Goal: Task Accomplishment & Management: Use online tool/utility

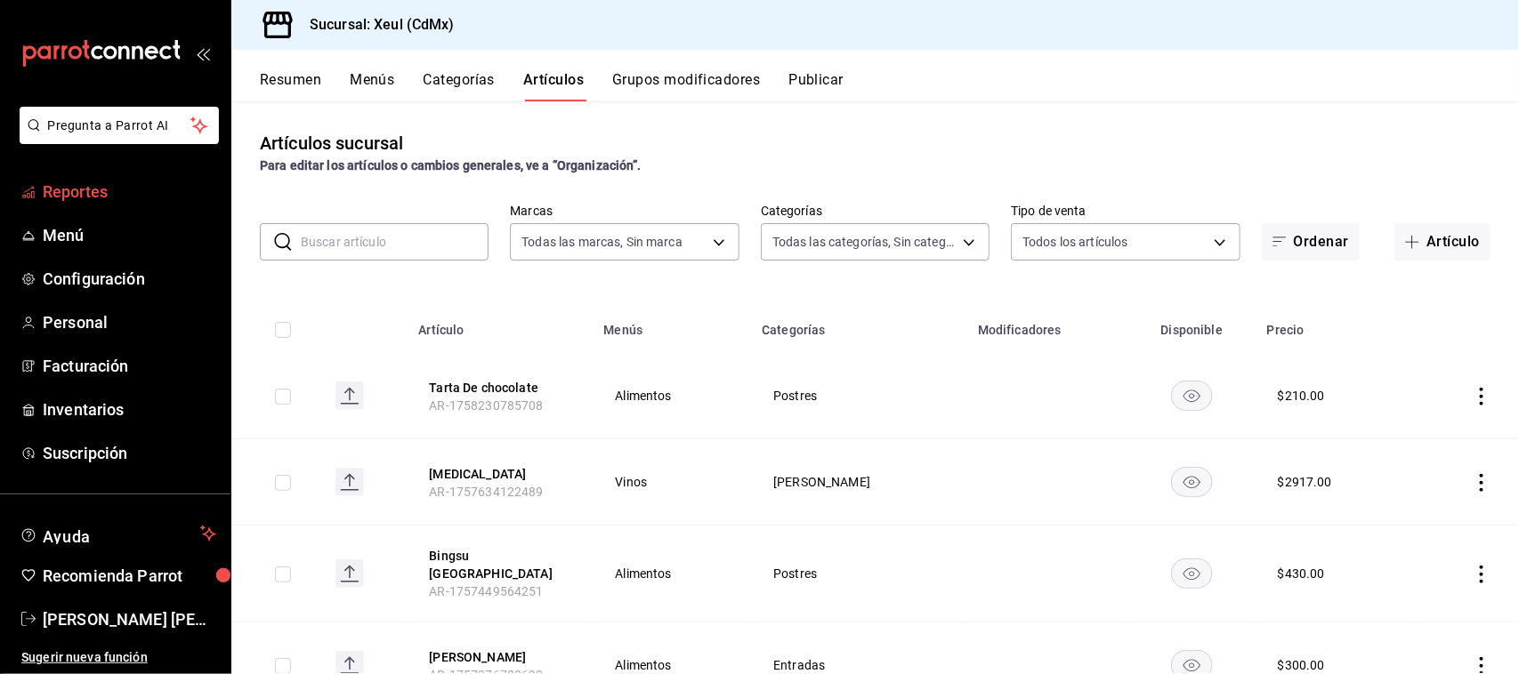
click at [103, 201] on span "Reportes" at bounding box center [130, 192] width 174 height 24
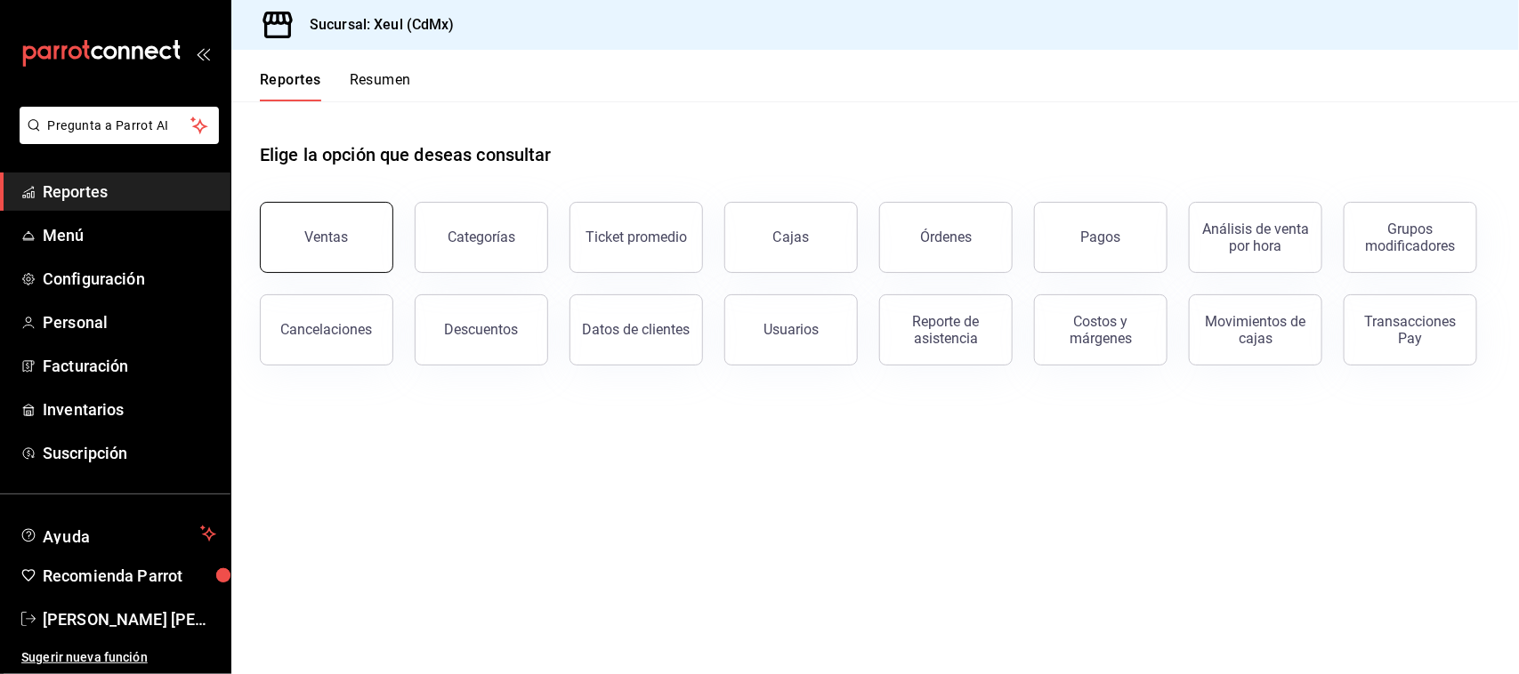
click at [326, 245] on button "Ventas" at bounding box center [326, 237] width 133 height 71
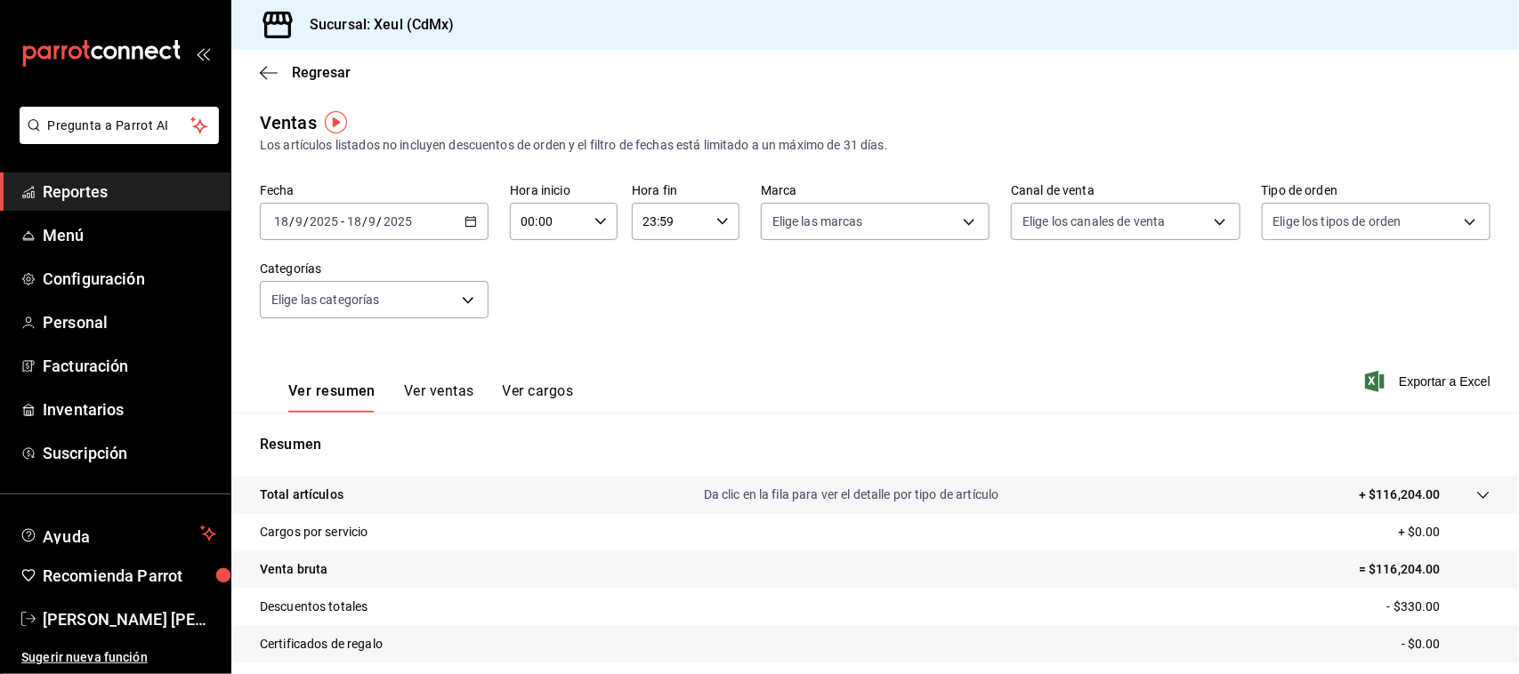
click at [470, 219] on icon "button" at bounding box center [470, 221] width 12 height 12
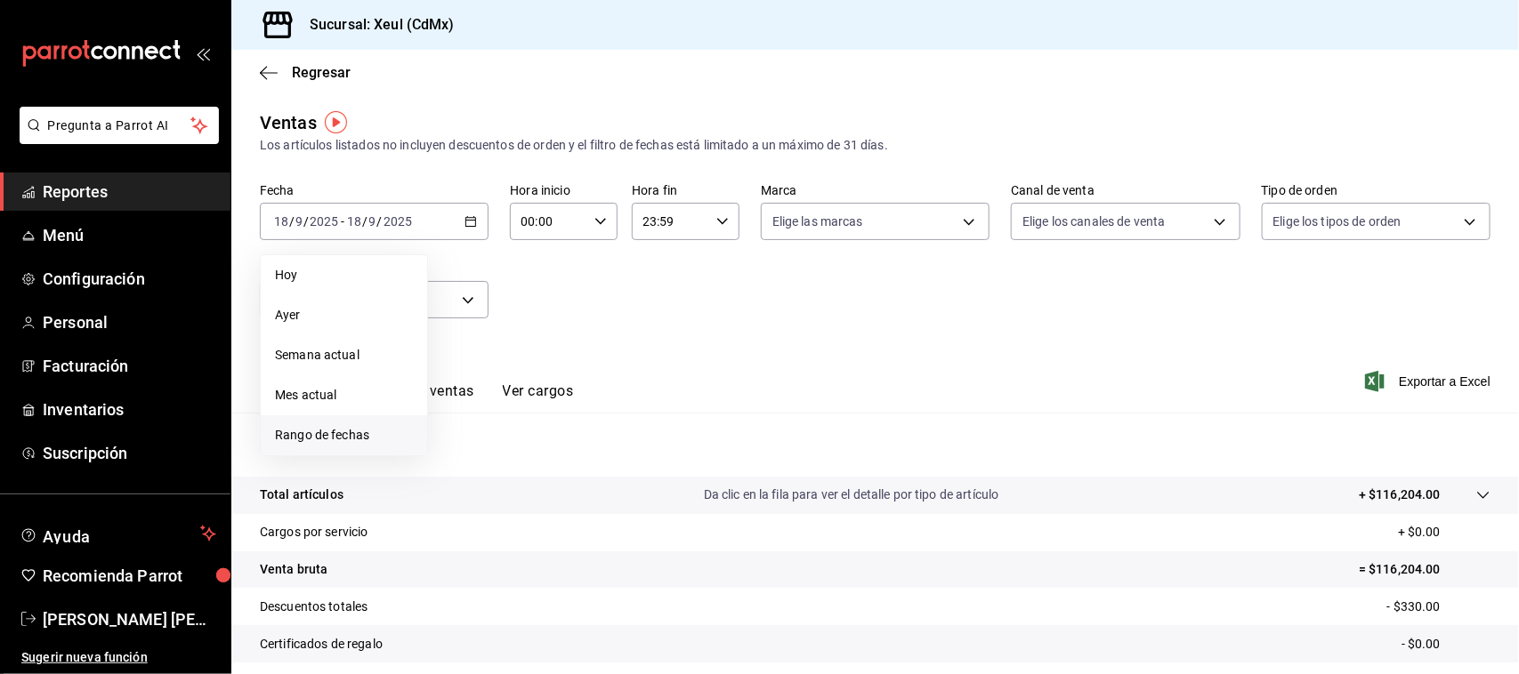
click at [362, 442] on span "Rango de fechas" at bounding box center [344, 435] width 138 height 19
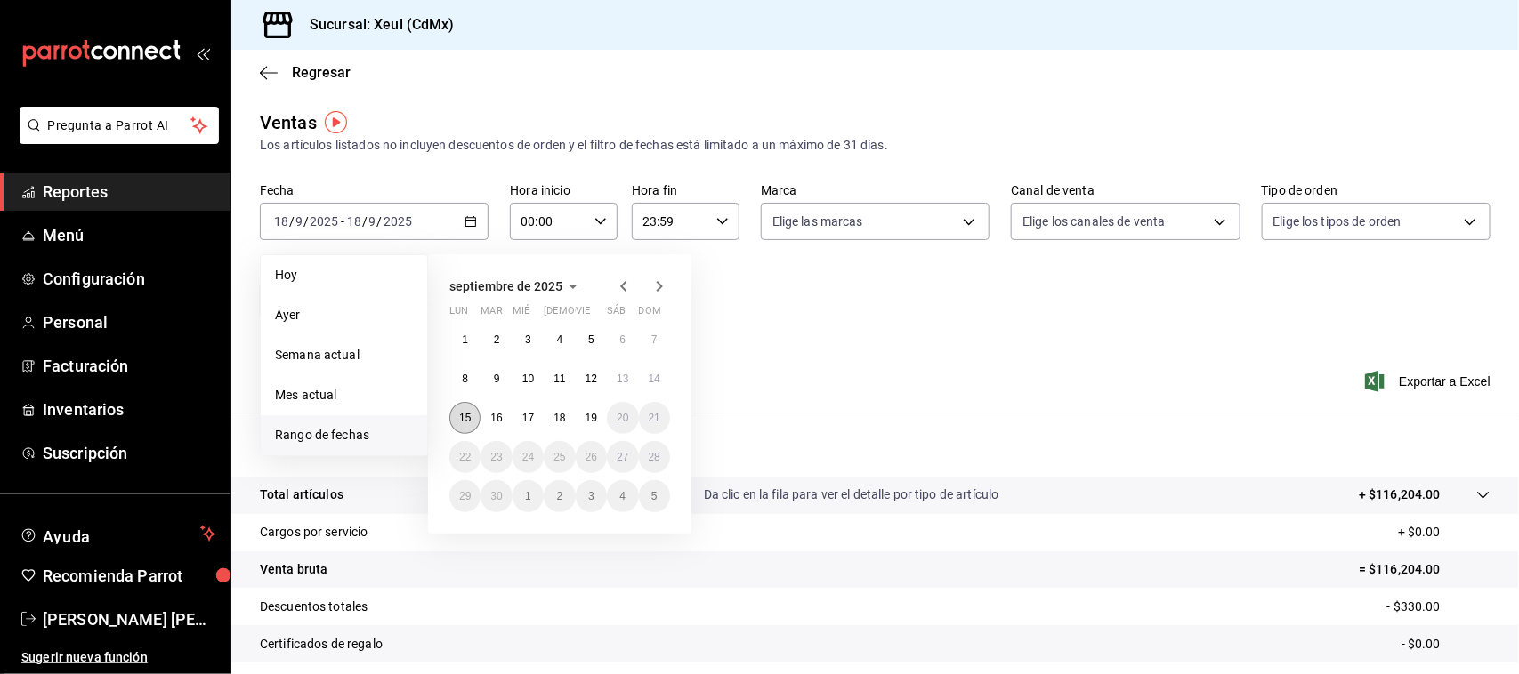
click at [477, 416] on button "15" at bounding box center [464, 418] width 31 height 32
click at [588, 416] on abbr "19" at bounding box center [592, 418] width 12 height 12
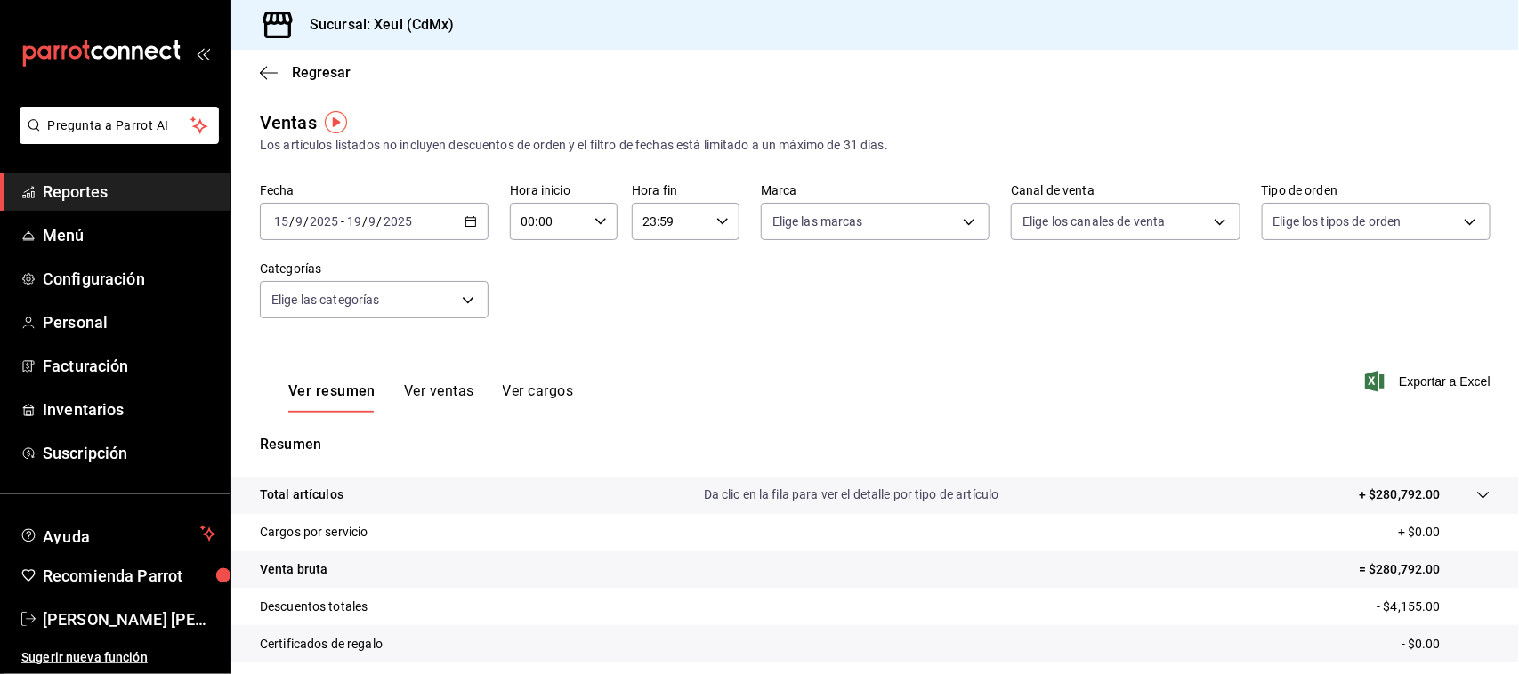
click at [434, 405] on button "Ver ventas" at bounding box center [439, 398] width 70 height 30
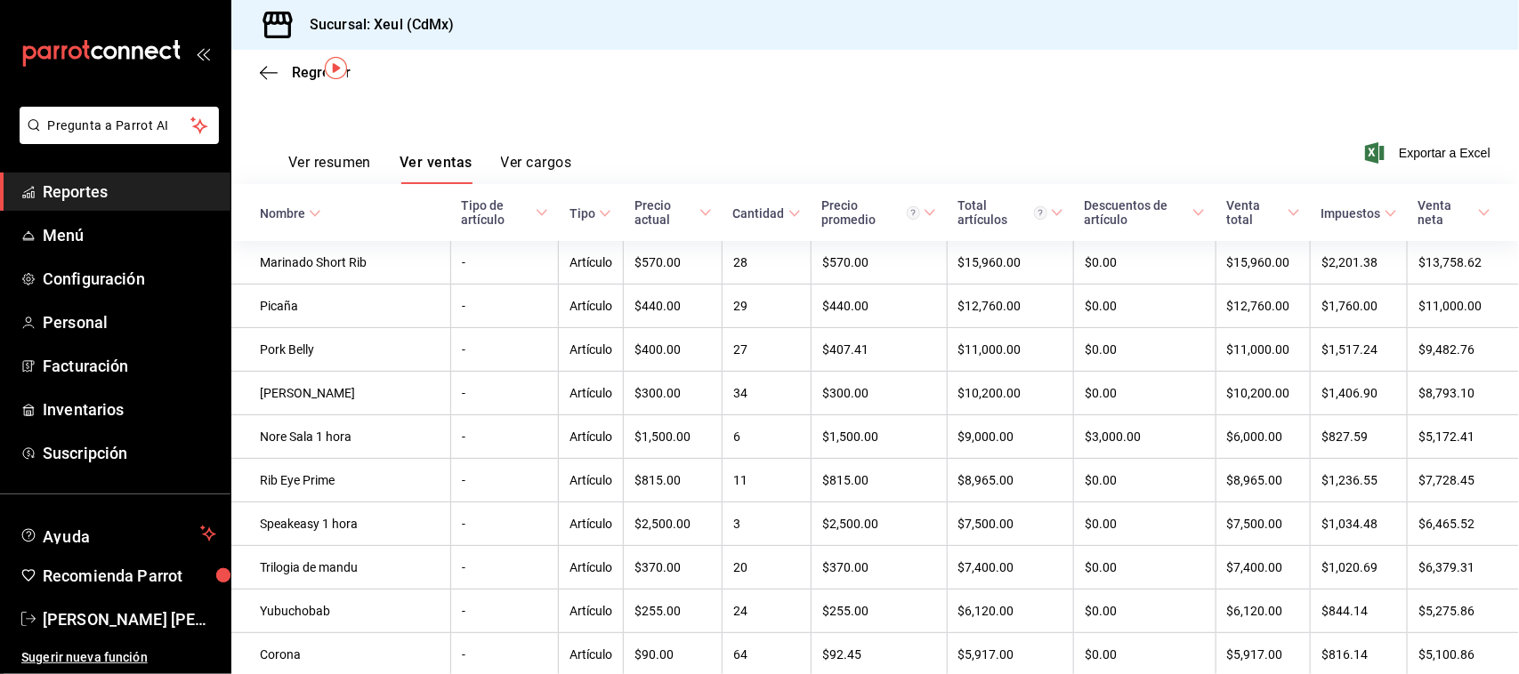
scroll to position [20, 0]
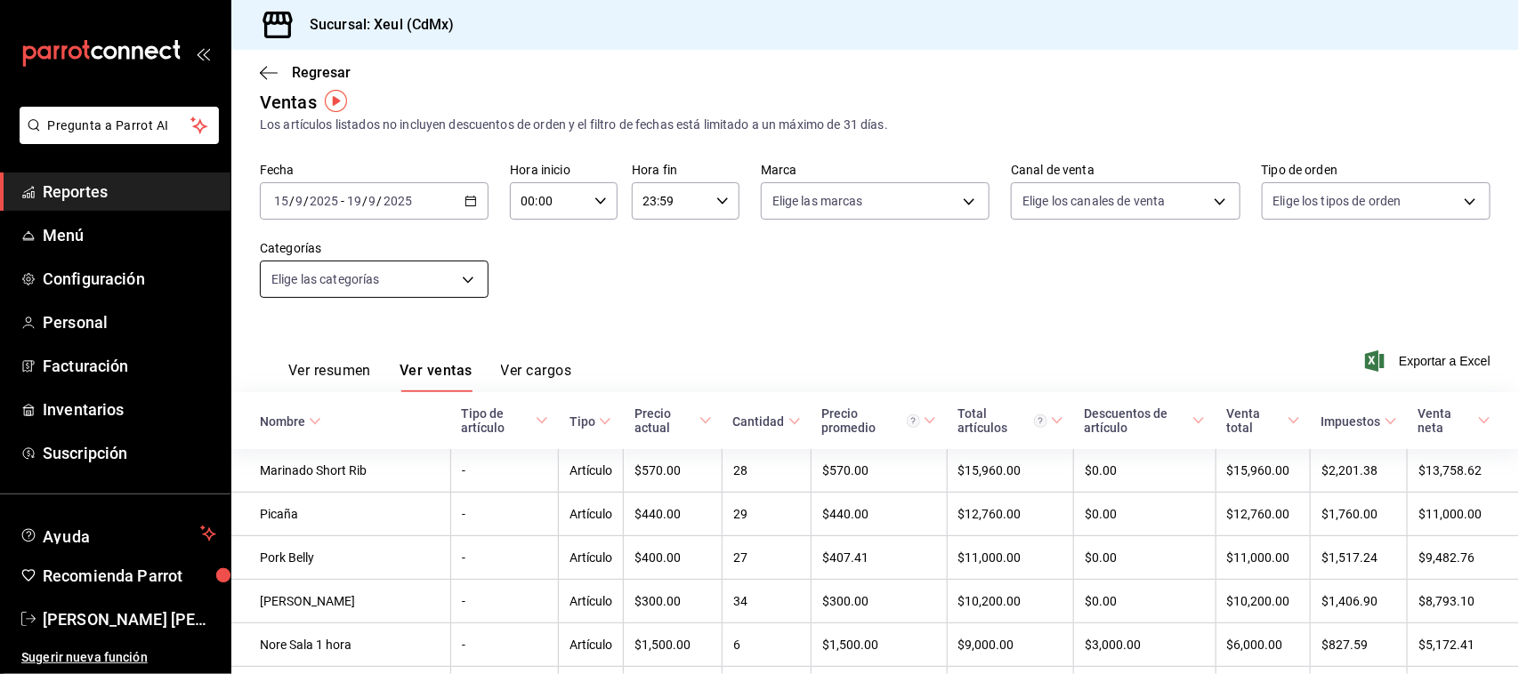
click at [403, 290] on body "Pregunta a Parrot AI Reportes Menú Configuración Personal Facturación Inventari…" at bounding box center [759, 337] width 1519 height 674
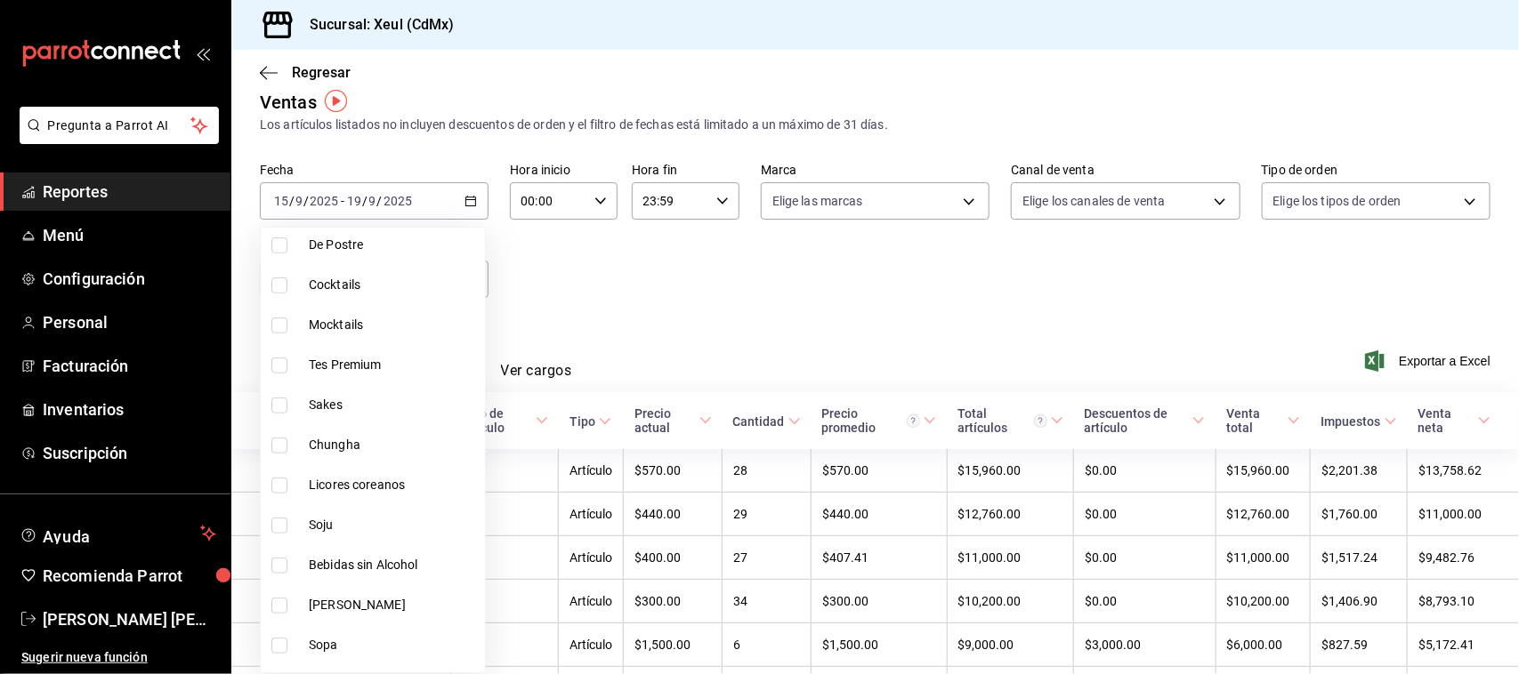
scroll to position [421, 0]
click at [271, 575] on input "checkbox" at bounding box center [279, 570] width 16 height 16
checkbox input "true"
type input "27aaa929-f86e-49af-a13e-03b04105d62b"
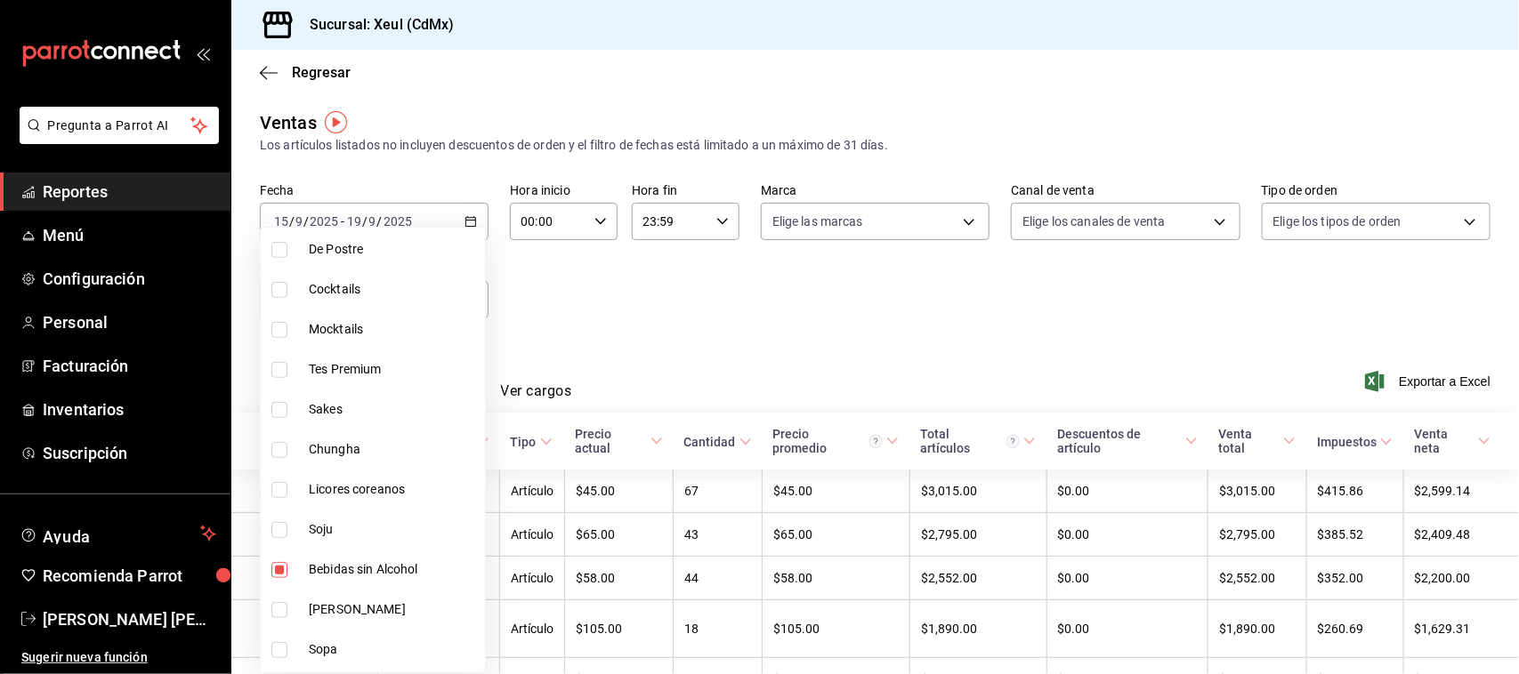
click at [1011, 258] on div at bounding box center [759, 337] width 1519 height 674
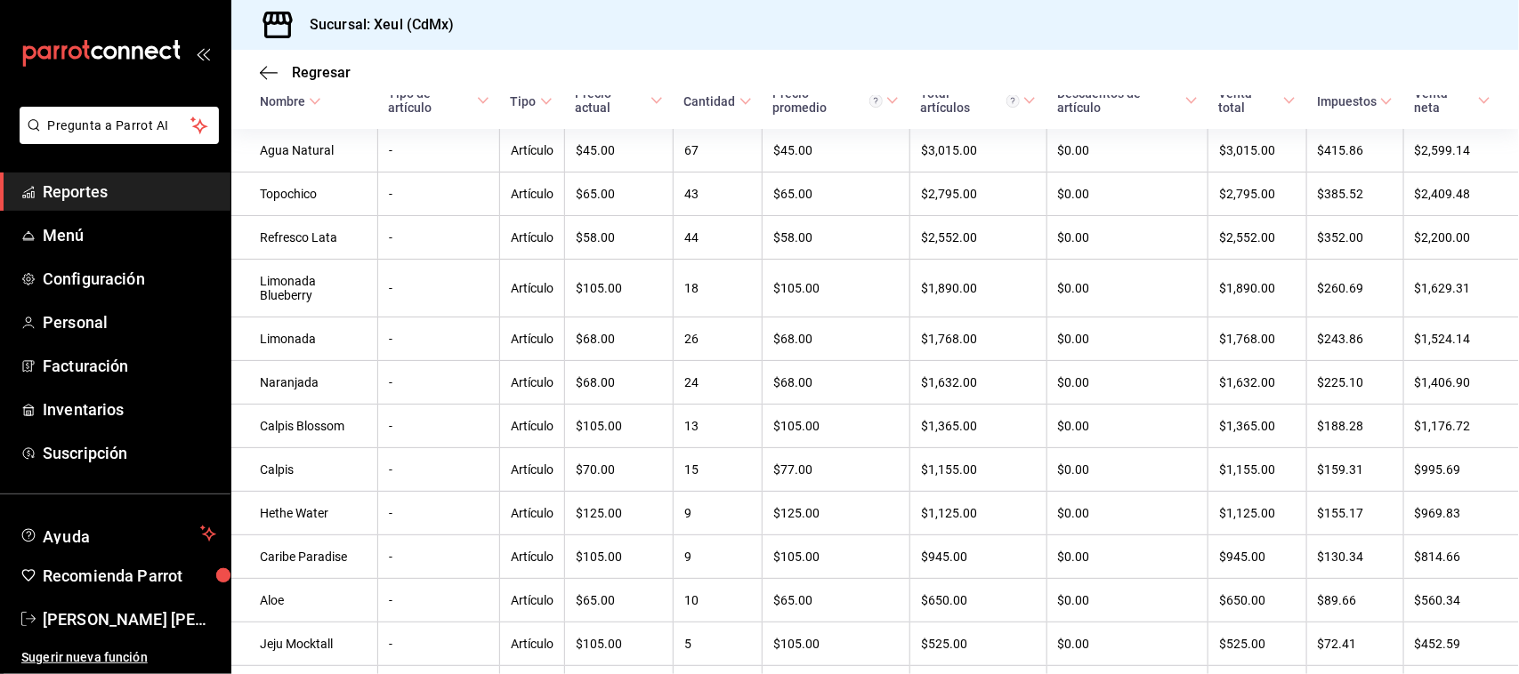
scroll to position [339, 0]
